Goal: Task Accomplishment & Management: Manage account settings

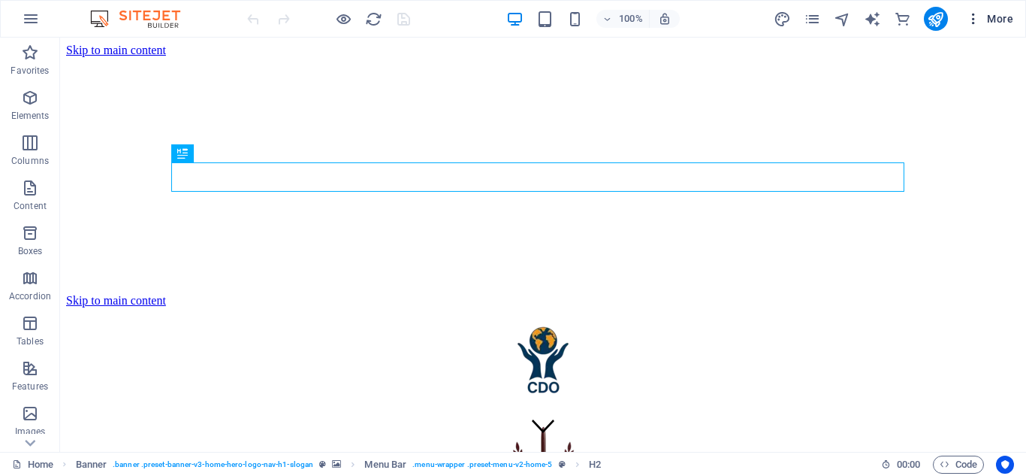
click at [997, 19] on span "More" at bounding box center [989, 18] width 47 height 15
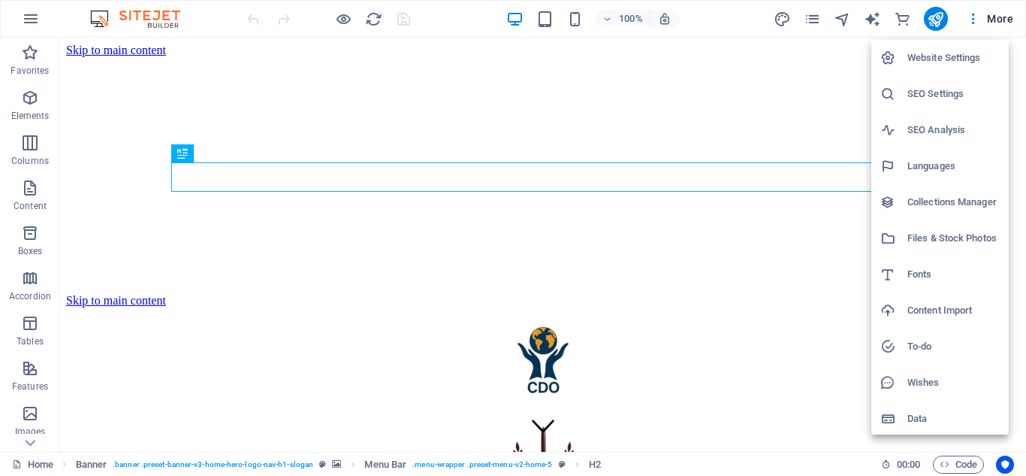
click at [942, 231] on h6 "Files & Stock Photos" at bounding box center [954, 238] width 92 height 18
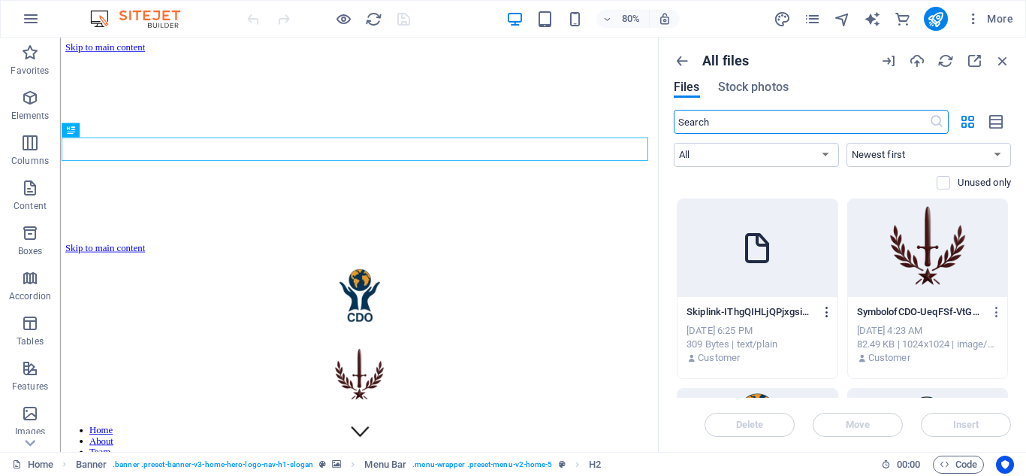
click at [827, 308] on icon "button" at bounding box center [828, 312] width 14 height 14
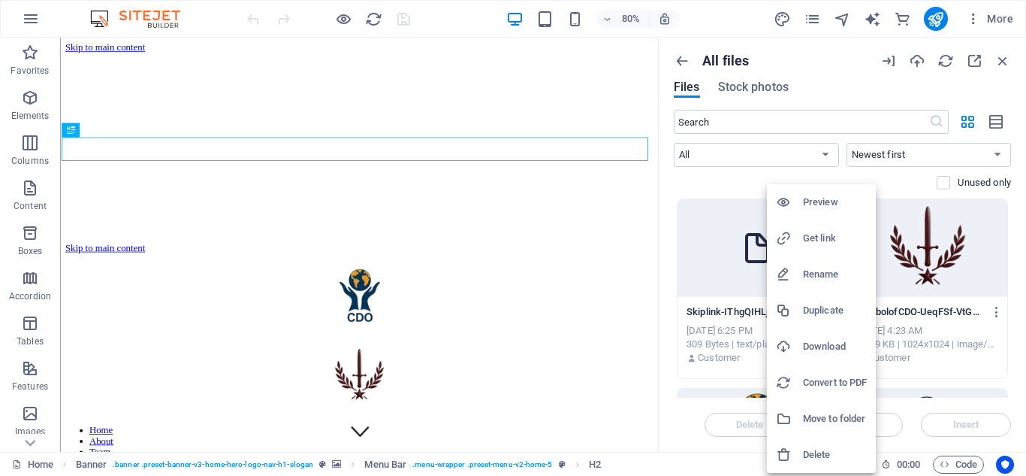
click at [818, 205] on h6 "Preview" at bounding box center [835, 202] width 64 height 18
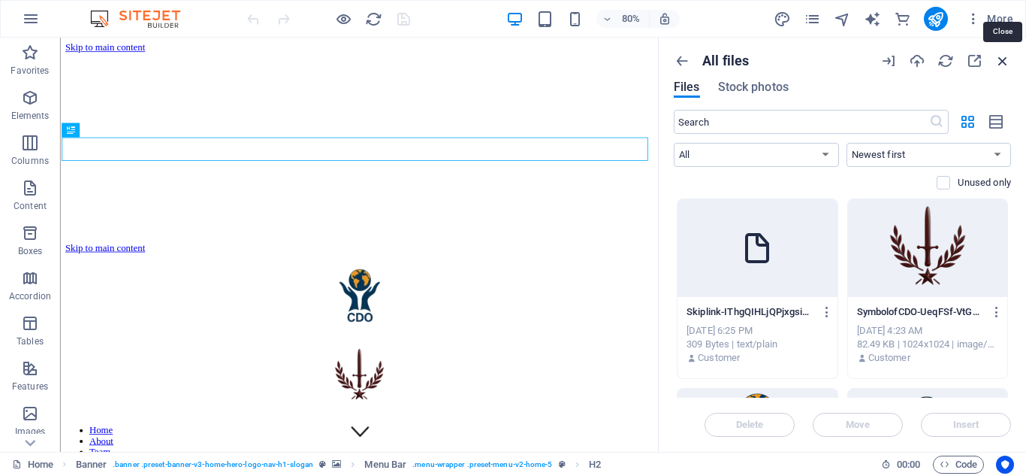
click at [1003, 57] on icon "button" at bounding box center [1003, 61] width 17 height 17
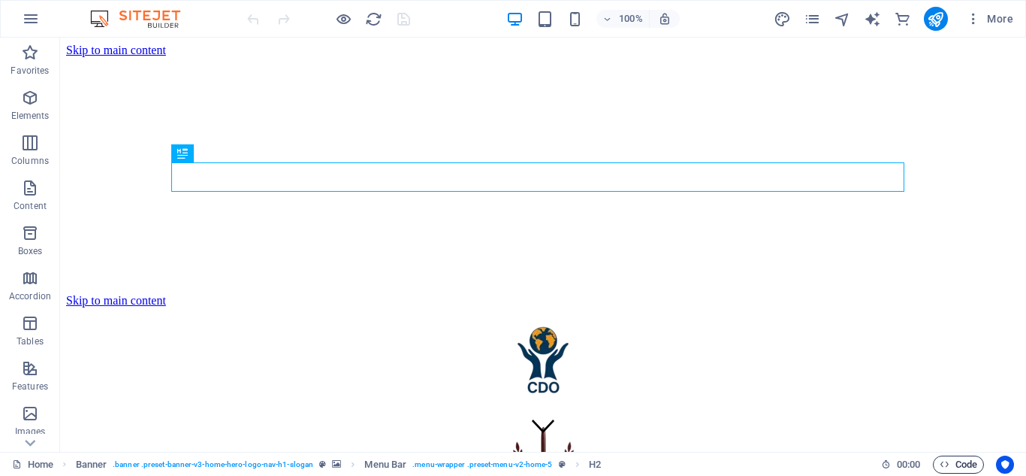
click at [946, 460] on icon "button" at bounding box center [945, 464] width 10 height 10
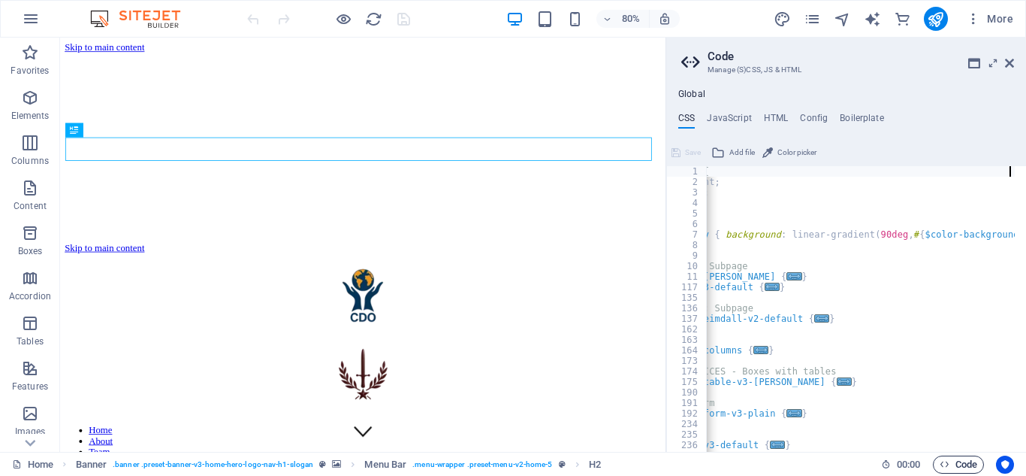
scroll to position [0, 155]
type textarea ".ed-logo {"
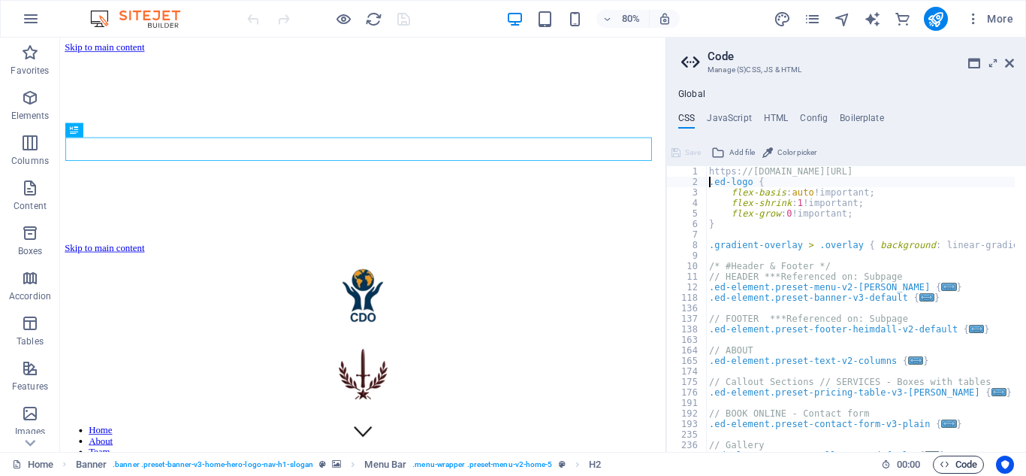
scroll to position [0, 0]
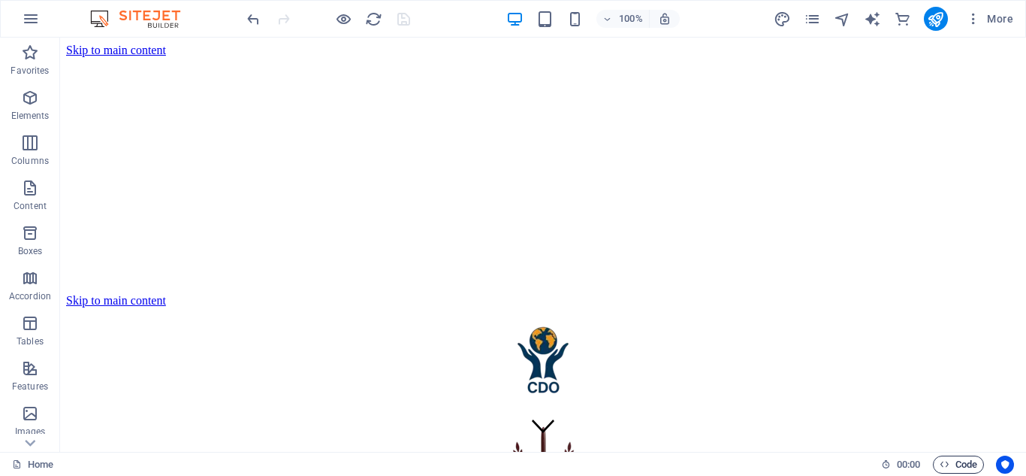
click at [962, 462] on span "Code" at bounding box center [959, 464] width 38 height 18
click at [125, 45] on span "HTML" at bounding box center [121, 46] width 25 height 9
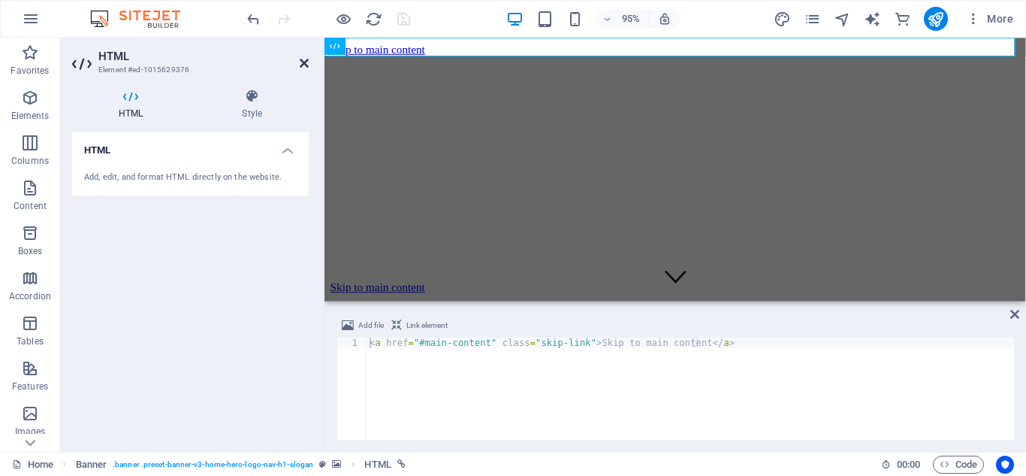
click at [303, 62] on icon at bounding box center [304, 63] width 9 height 12
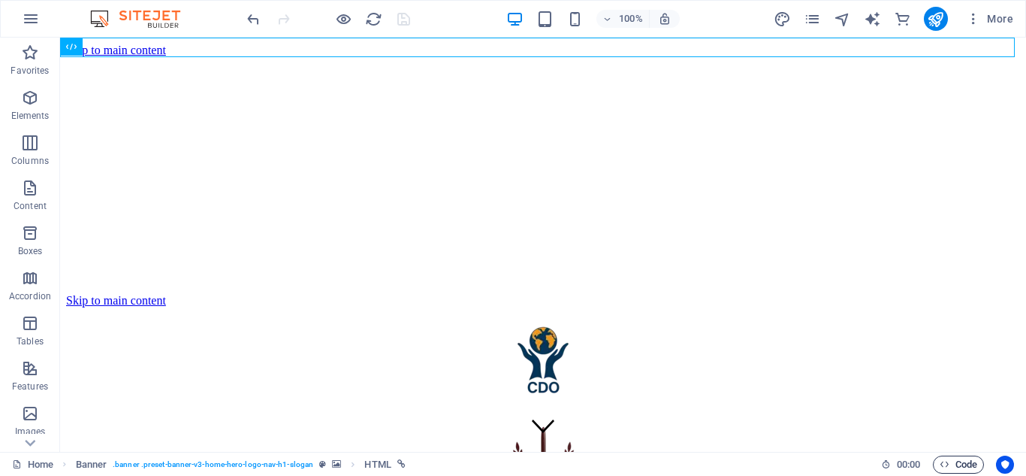
click at [959, 463] on span "Code" at bounding box center [959, 464] width 38 height 18
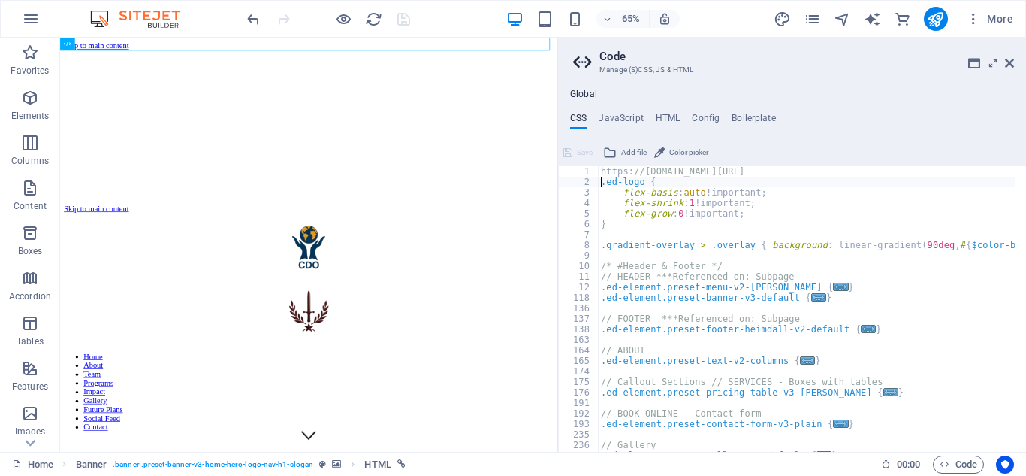
drag, startPoint x: 668, startPoint y: 205, endPoint x: 763, endPoint y: 267, distance: 113.0
click at [556, 211] on div "Home Favorites Elements Columns Content Boxes Accordion Tables Features Images …" at bounding box center [513, 245] width 1026 height 414
click at [585, 92] on h4 "Global" at bounding box center [583, 95] width 27 height 12
click at [582, 91] on h4 "Global" at bounding box center [583, 95] width 27 height 12
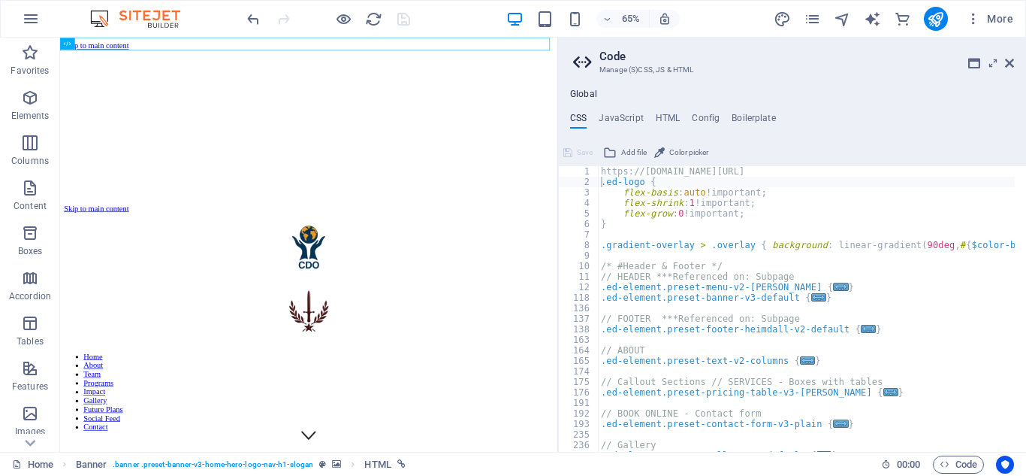
click at [582, 91] on h4 "Global" at bounding box center [583, 95] width 27 height 12
click at [758, 116] on h4 "Boilerplate" at bounding box center [754, 121] width 44 height 17
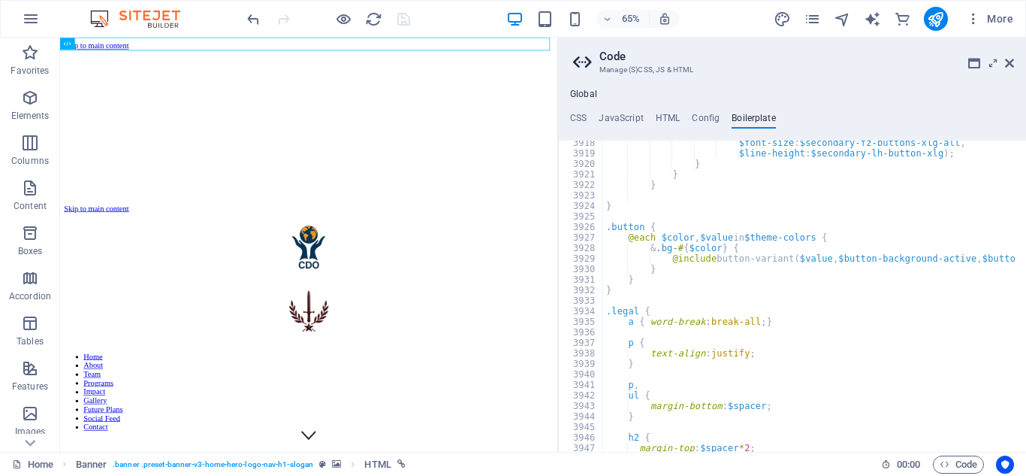
scroll to position [24324, 0]
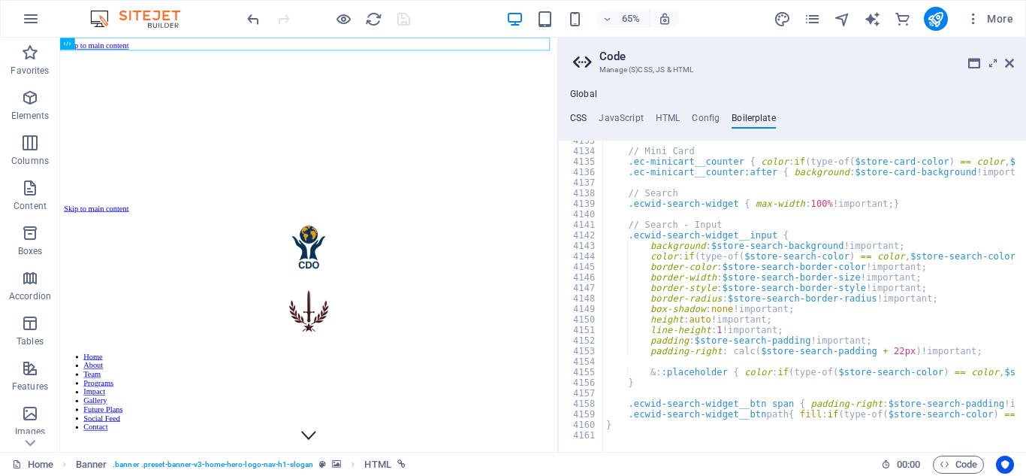
click at [581, 117] on h4 "CSS" at bounding box center [578, 121] width 17 height 17
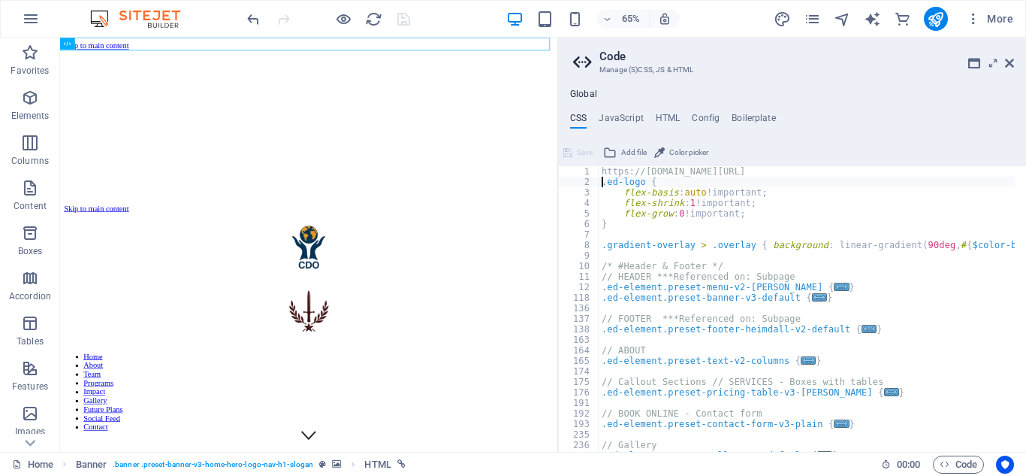
click at [580, 89] on h4 "Global" at bounding box center [583, 95] width 27 height 12
click at [621, 116] on h4 "JavaScript" at bounding box center [621, 121] width 44 height 17
type textarea "/* JS for preset "Menu V2" */"
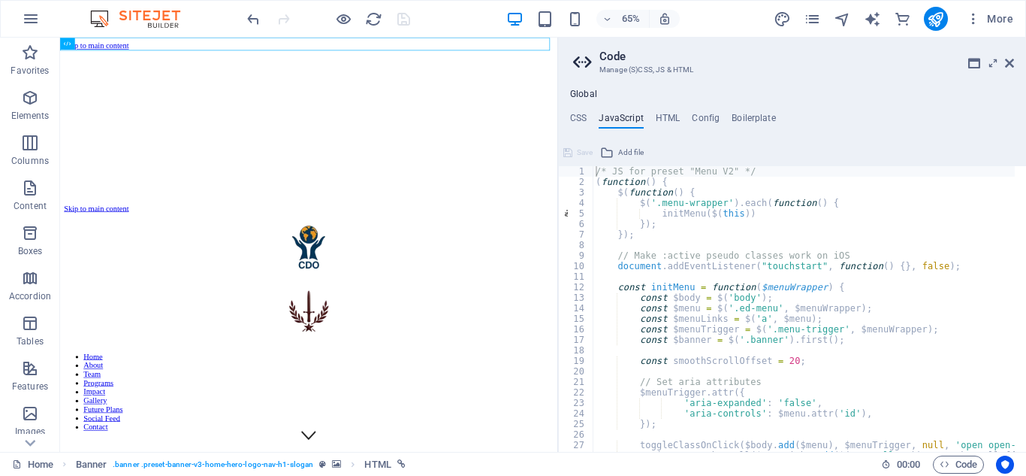
click at [584, 90] on h4 "Global" at bounding box center [583, 95] width 27 height 12
click at [748, 116] on h4 "Boilerplate" at bounding box center [754, 121] width 44 height 17
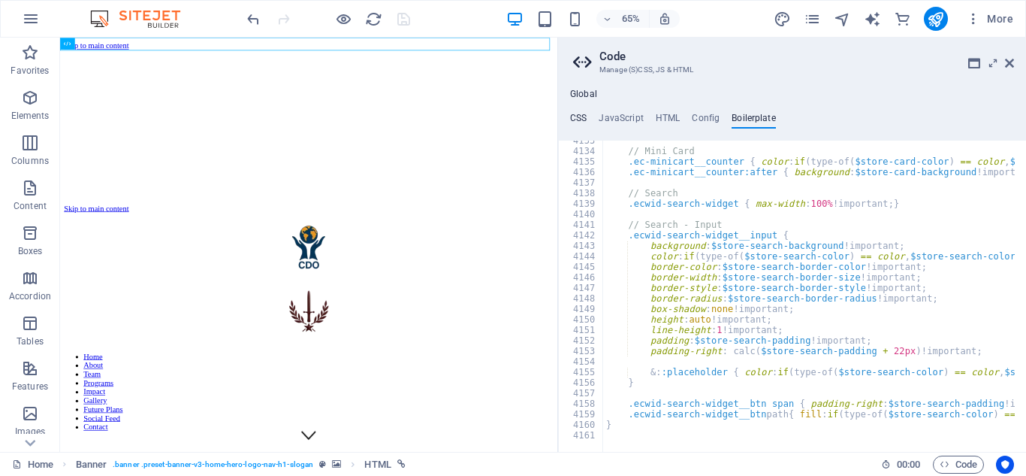
click at [578, 116] on h4 "CSS" at bounding box center [578, 121] width 17 height 17
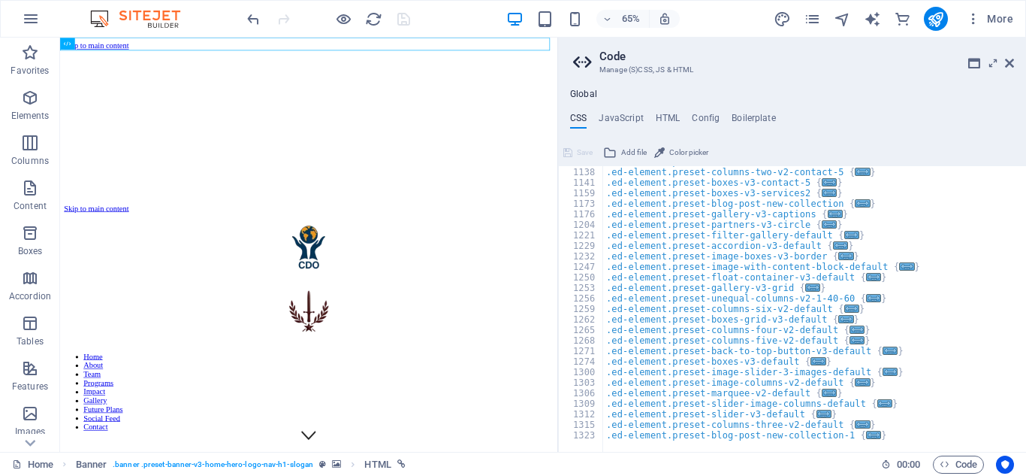
scroll to position [1199, 0]
click at [868, 434] on div ".ed-element.preset-columns-three-v2-contact-8 { ... } .ed-element.preset-column…" at bounding box center [912, 303] width 618 height 295
type textarea "}"
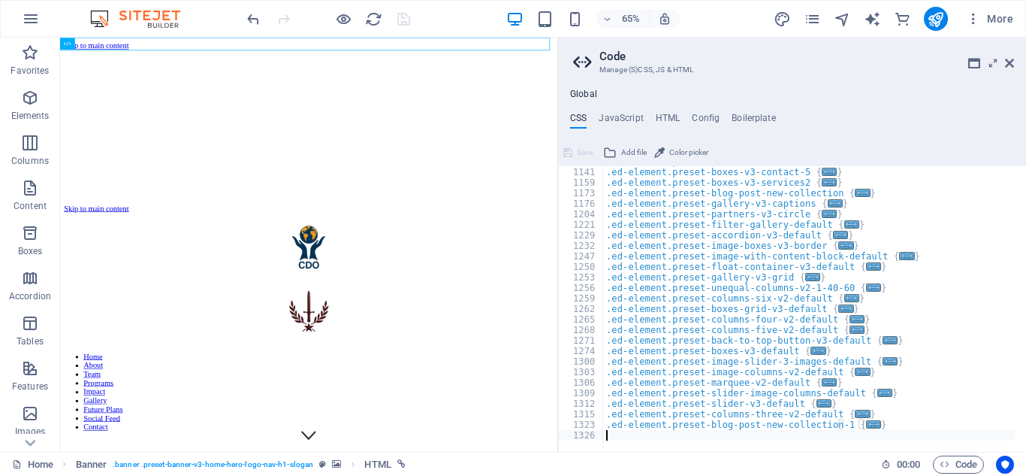
scroll to position [1209, 0]
type textarea "}"
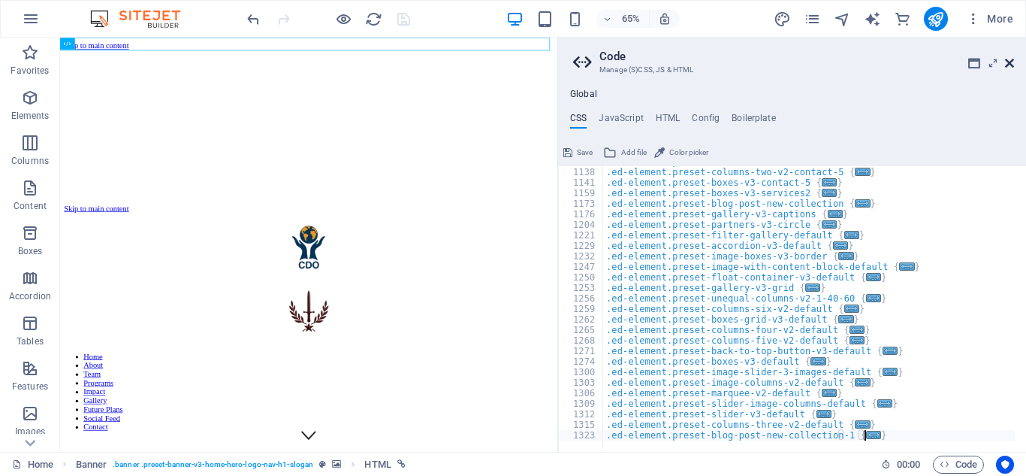
click at [1010, 65] on icon at bounding box center [1009, 63] width 9 height 12
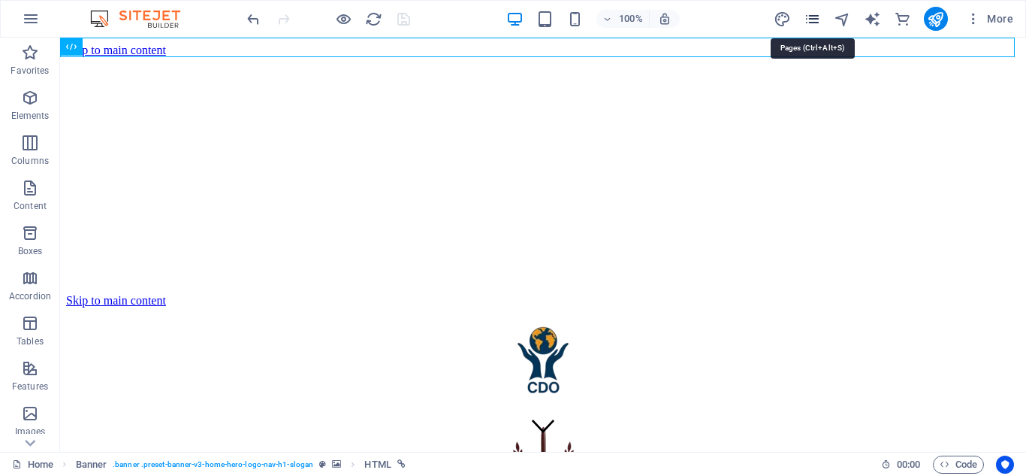
click at [813, 15] on icon "pages" at bounding box center [812, 19] width 17 height 17
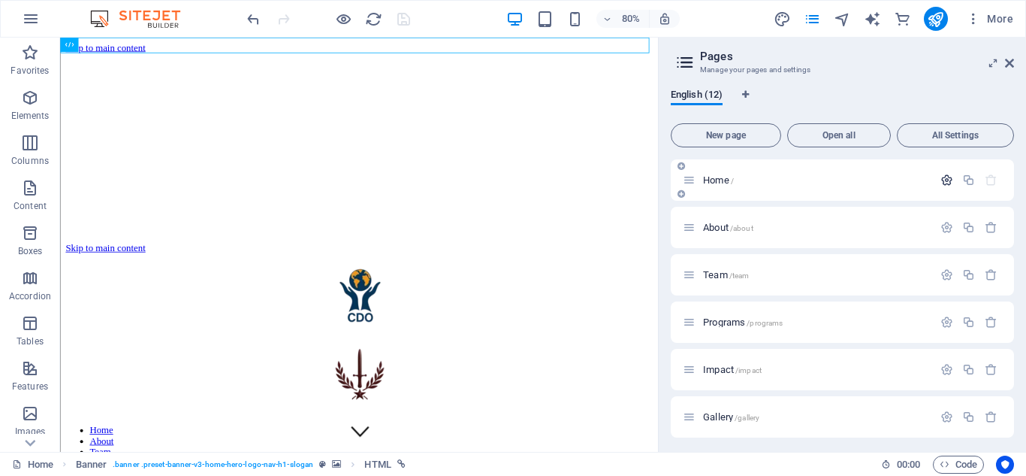
click at [945, 177] on icon "button" at bounding box center [947, 180] width 13 height 13
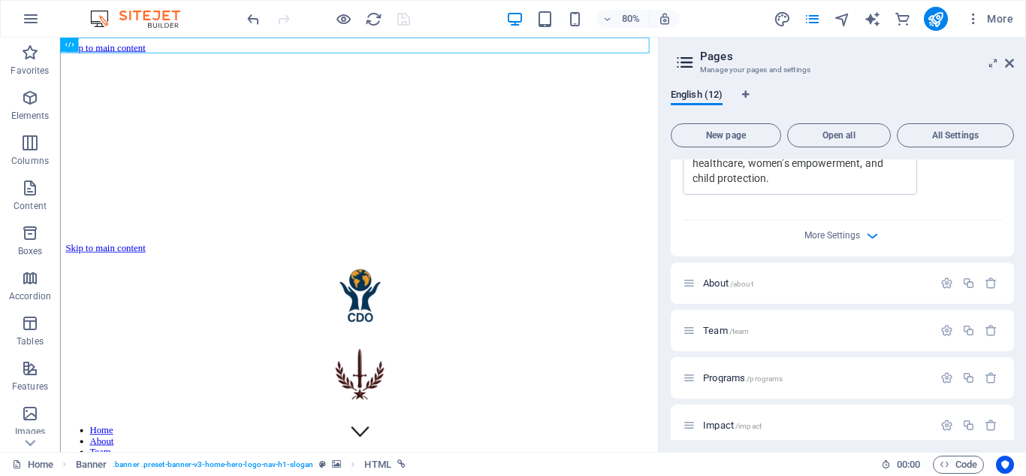
scroll to position [624, 0]
click at [864, 228] on icon "button" at bounding box center [872, 232] width 17 height 17
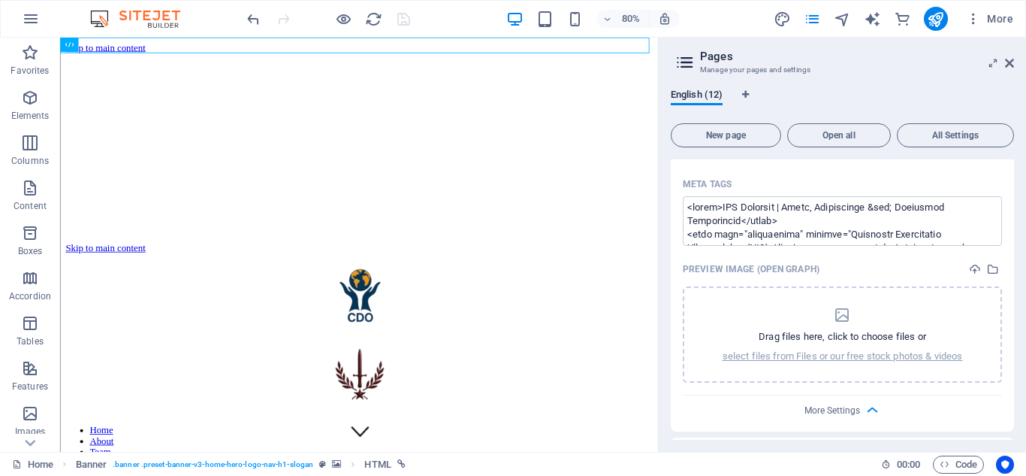
scroll to position [639, 0]
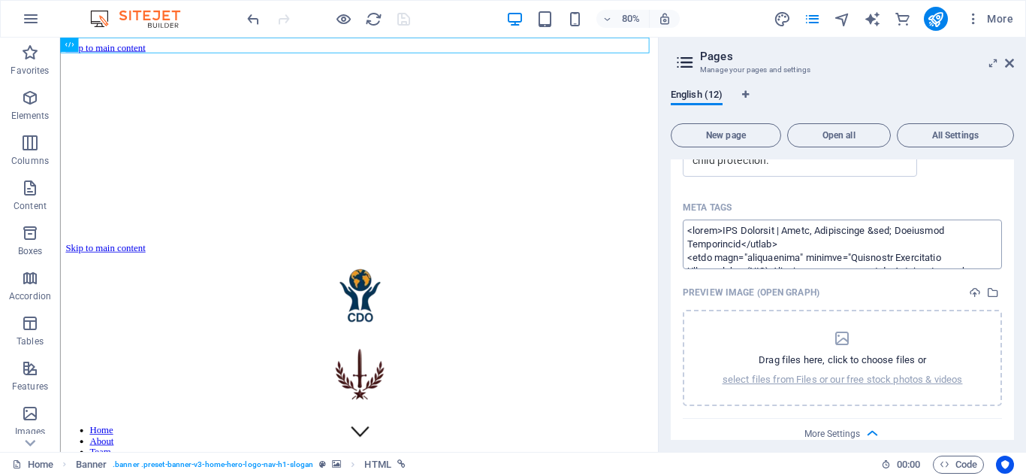
click at [688, 243] on textarea "Meta tags ​" at bounding box center [842, 243] width 319 height 49
type textarea "<lorem>IPS Dolorsit | Ametc, Adipiscinge &sed; Doeiusmod Temporincid</utlab> <e…"
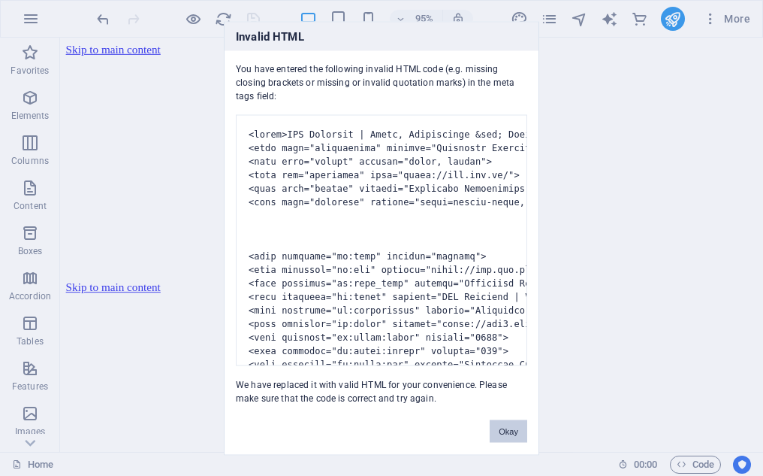
click at [502, 431] on button "Okay" at bounding box center [509, 430] width 38 height 23
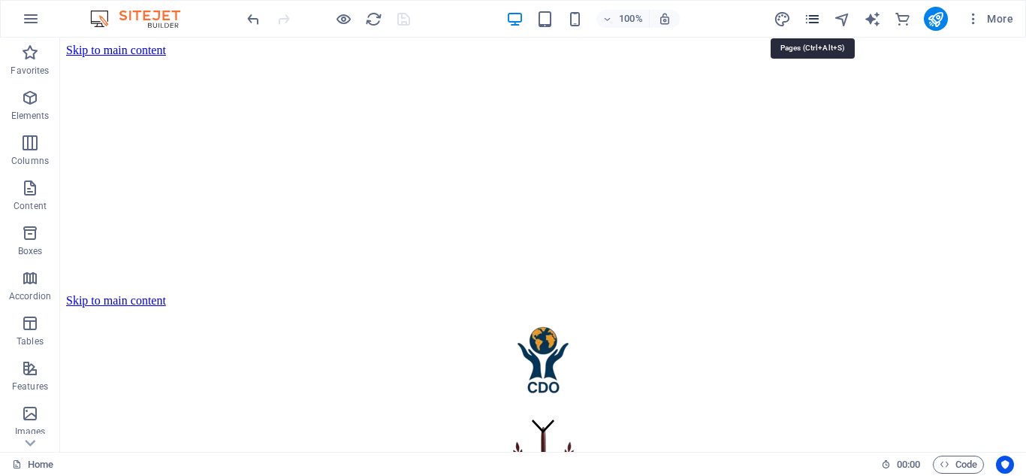
click at [815, 11] on icon "pages" at bounding box center [812, 19] width 17 height 17
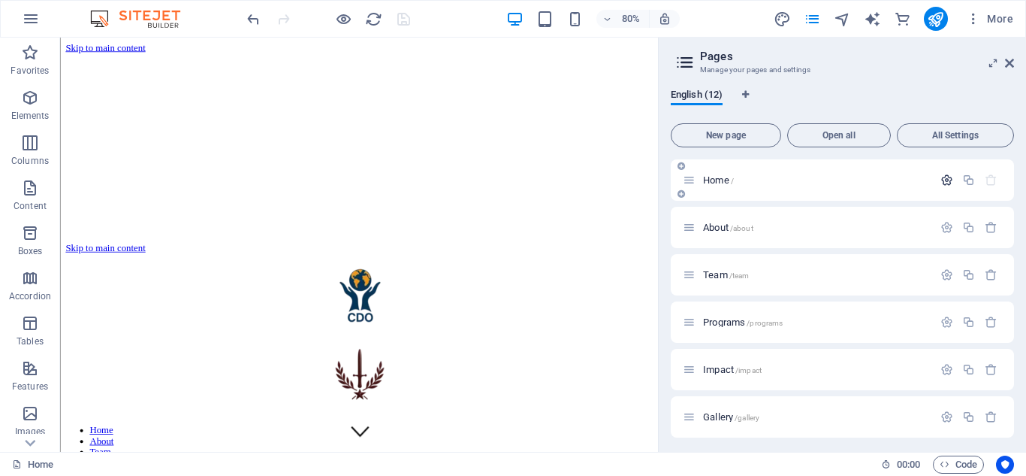
click at [944, 177] on icon "button" at bounding box center [947, 180] width 13 height 13
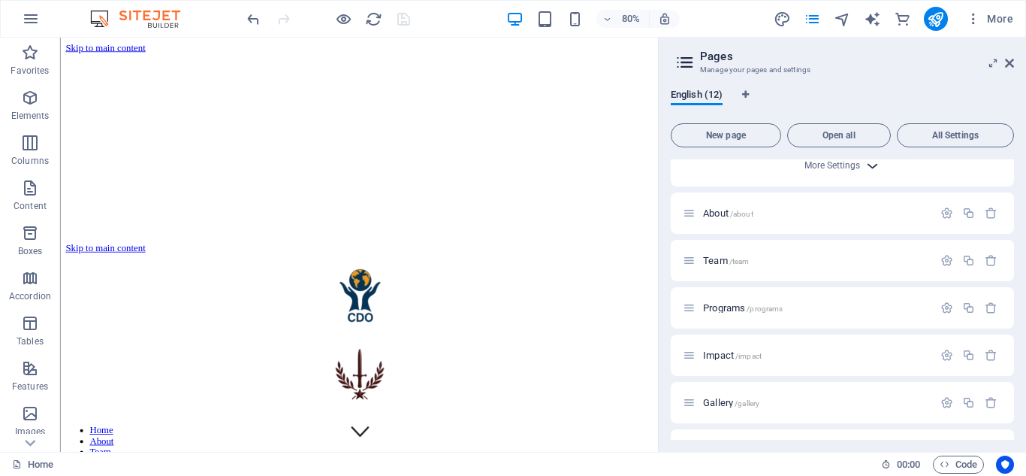
click at [869, 163] on icon "button" at bounding box center [872, 165] width 17 height 17
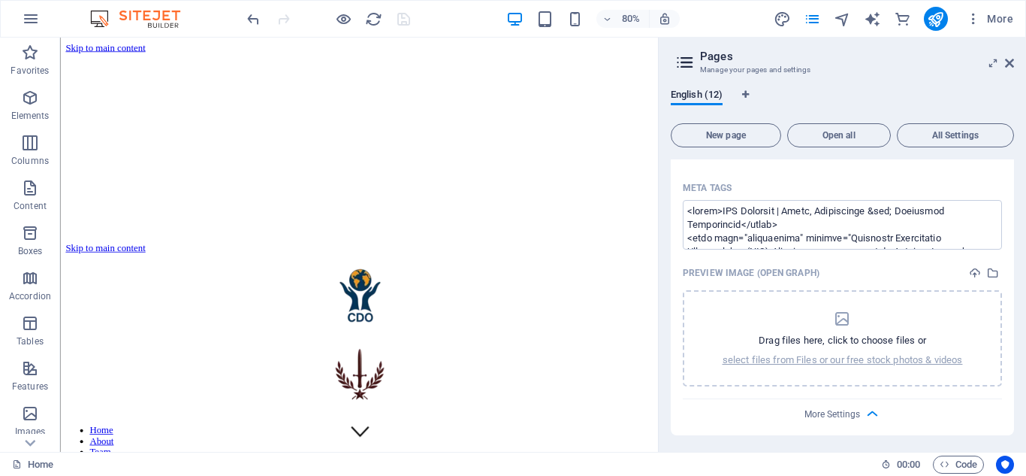
scroll to position [644, 0]
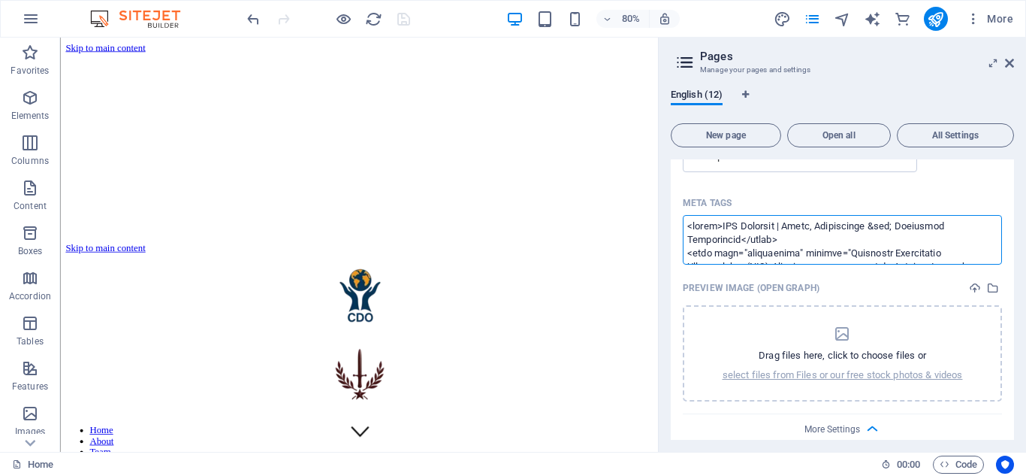
click at [688, 227] on textarea "Meta tags ​" at bounding box center [842, 239] width 319 height 49
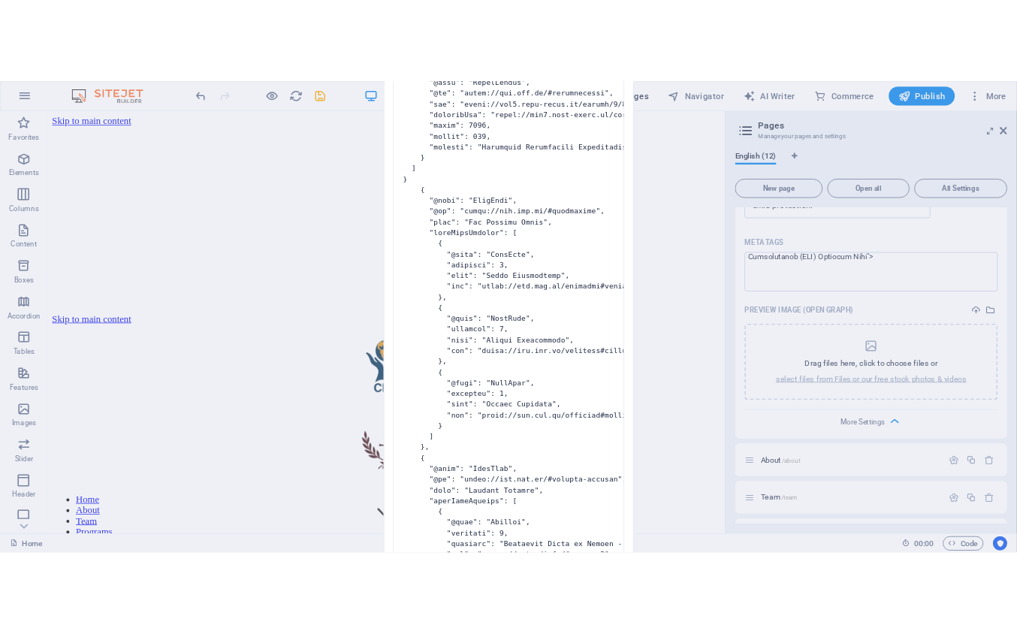
scroll to position [648, 0]
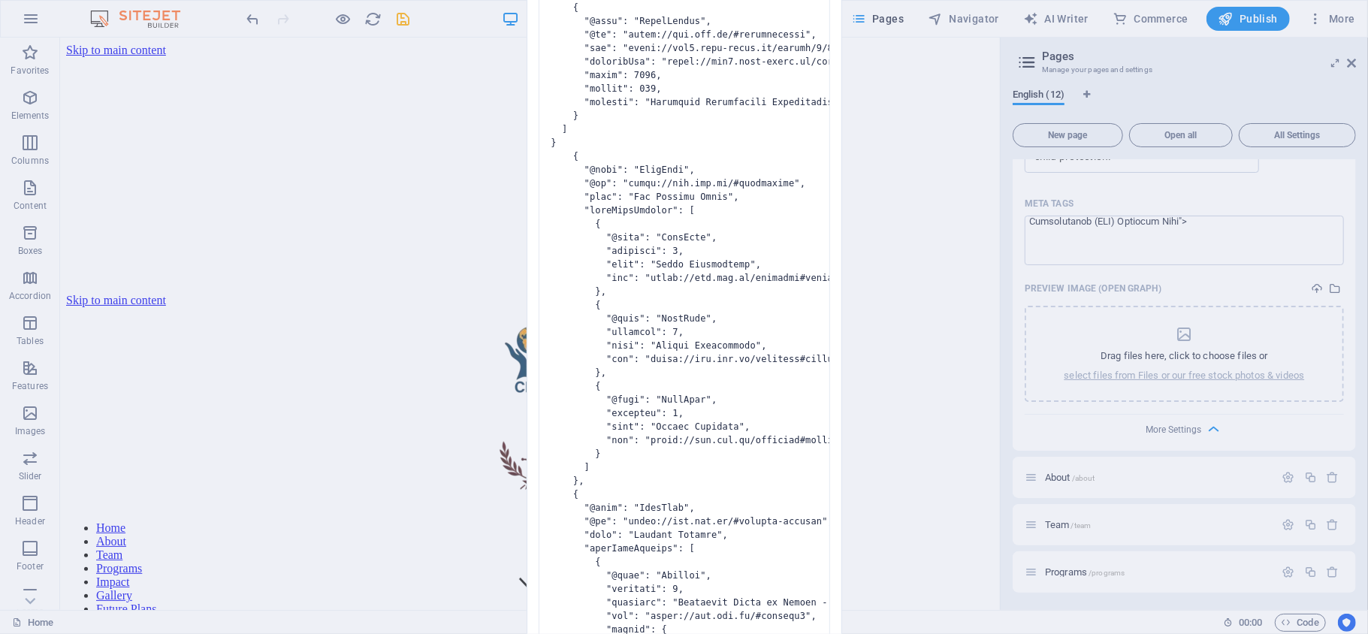
drag, startPoint x: 547, startPoint y: 329, endPoint x: 729, endPoint y: 439, distance: 212.4
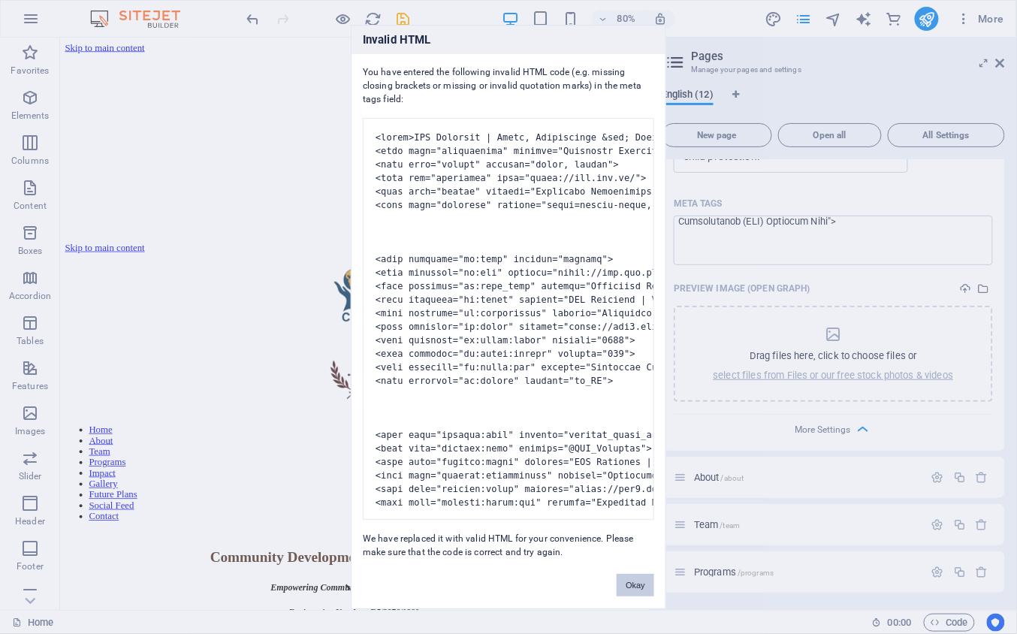
click at [639, 475] on button "Okay" at bounding box center [636, 585] width 38 height 23
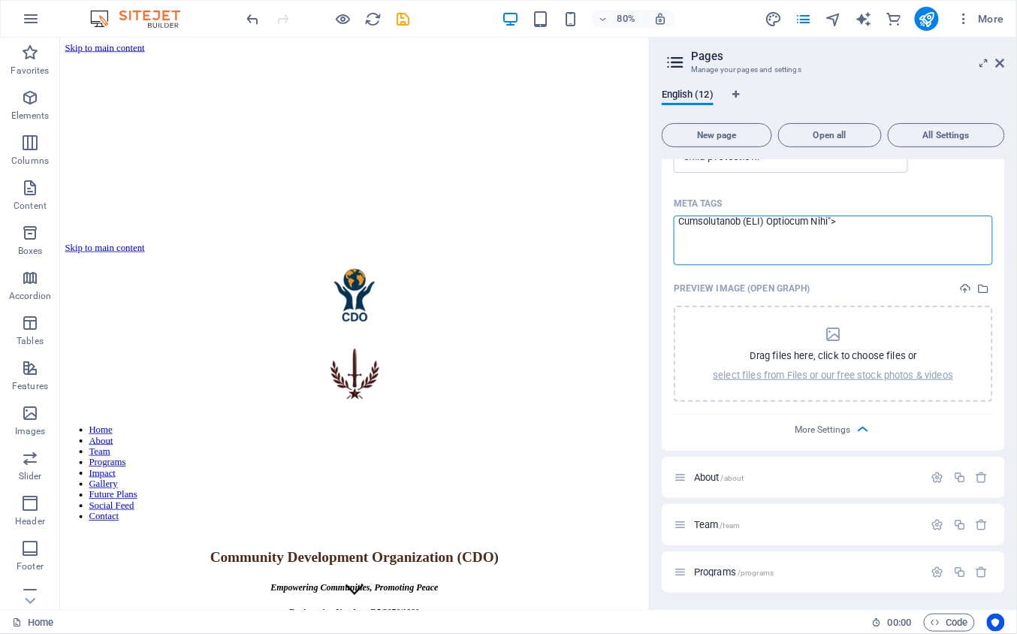
click at [711, 251] on textarea "Meta tags ​" at bounding box center [833, 240] width 319 height 49
paste textarea "<!-- ✅ Skip-link CSS goes here --> <style> .skip-link { position: absolute; top…"
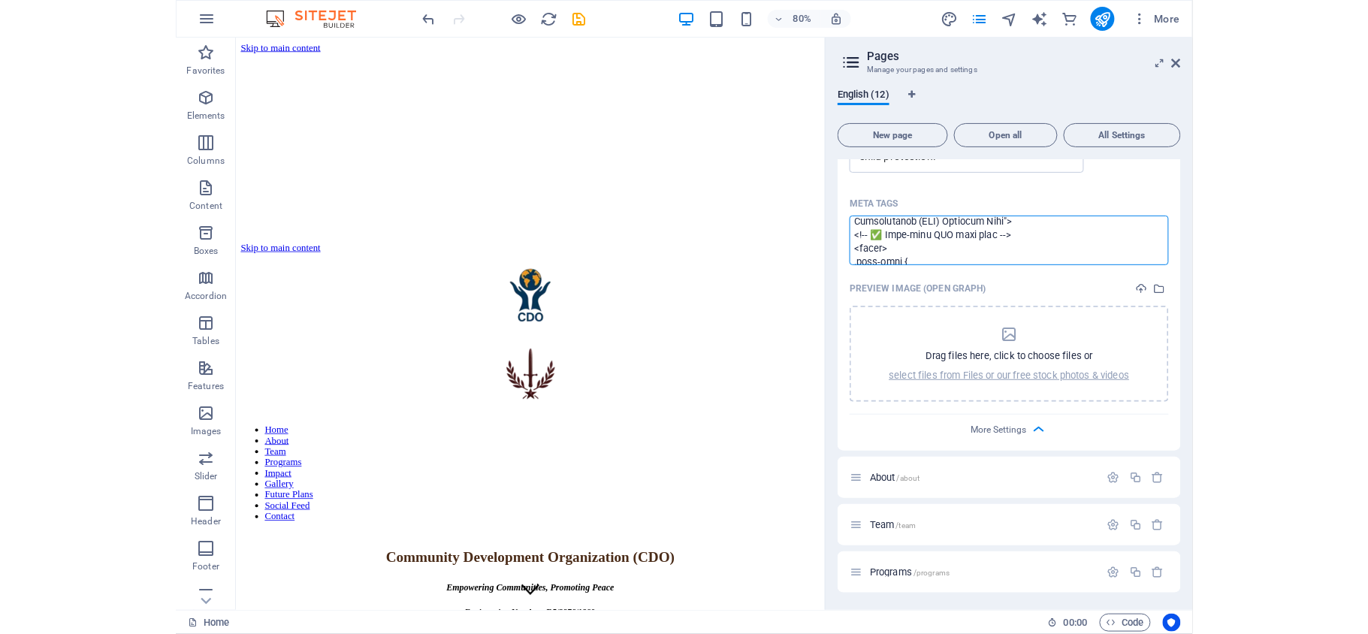
scroll to position [864, 0]
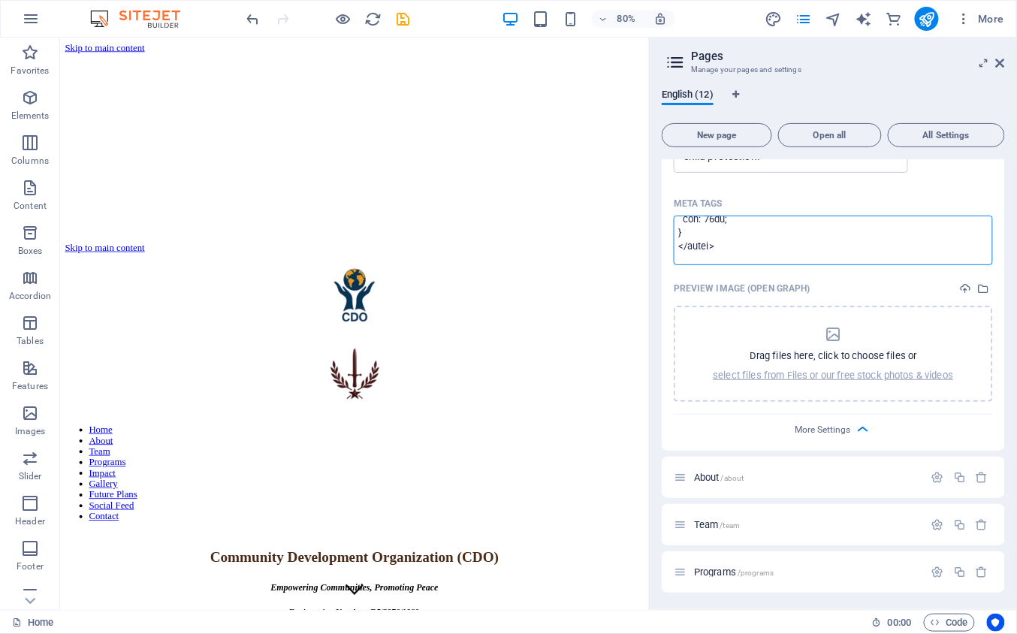
type textarea "<lorem>IPS Dolorsit | Ametc, Adipiscinge &sed; Doeiusmod Temporincid</utlab> <e…"
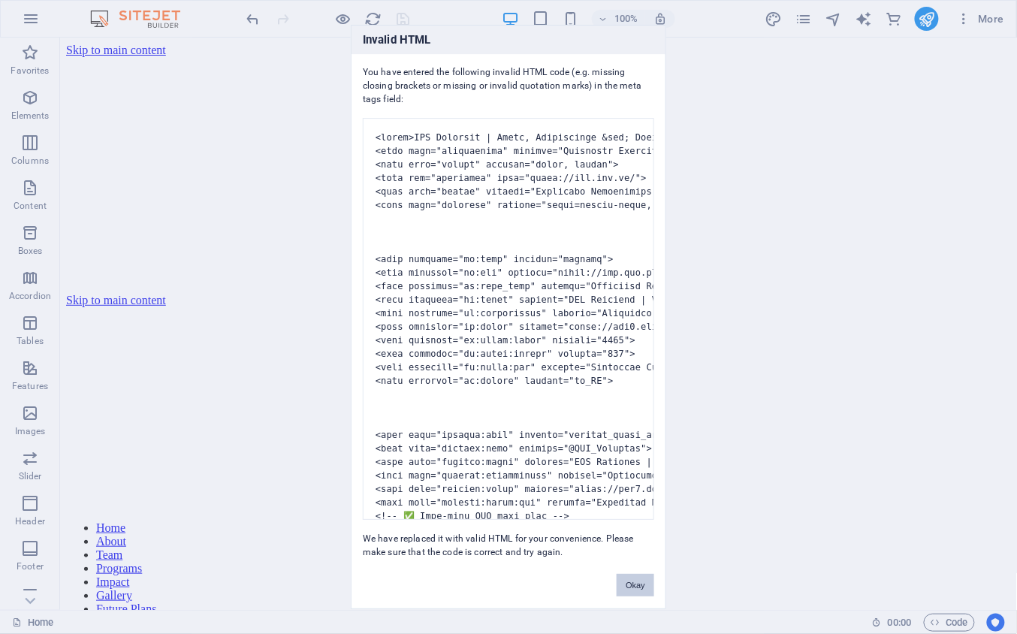
click at [634, 475] on button "Okay" at bounding box center [636, 585] width 38 height 23
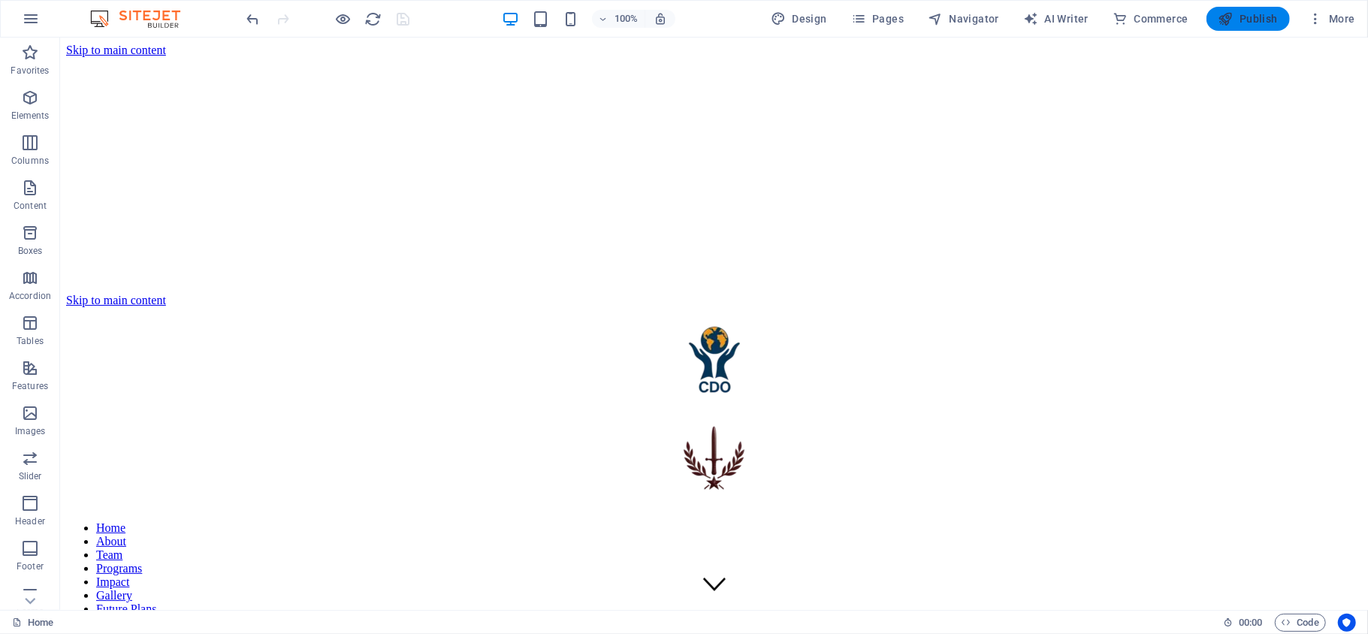
click at [1026, 16] on span "Publish" at bounding box center [1248, 18] width 59 height 15
